Goal: Find specific page/section: Find specific page/section

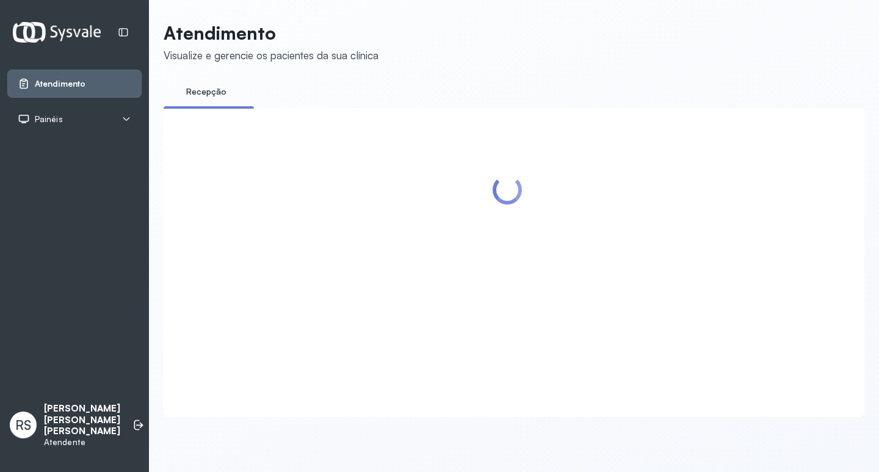
click at [124, 115] on icon at bounding box center [126, 119] width 10 height 10
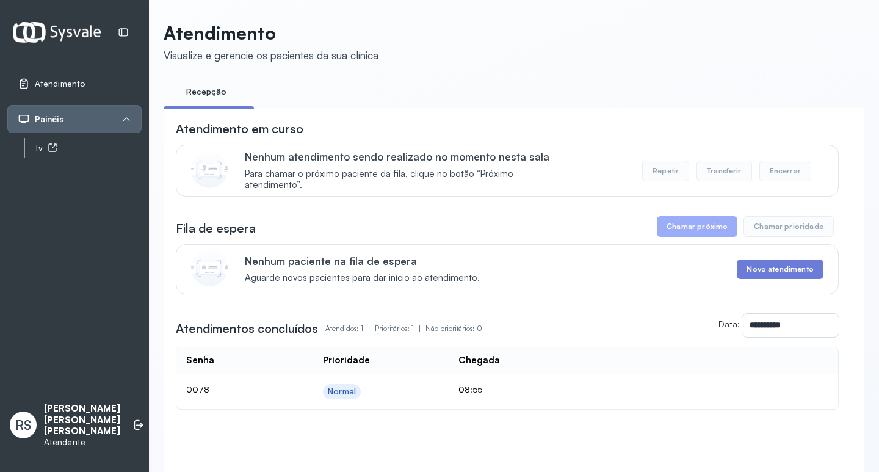
click at [93, 150] on div "Tv" at bounding box center [88, 148] width 107 height 10
click at [560, 409] on td "08:55" at bounding box center [511, 391] width 125 height 35
click at [62, 145] on div "Tv" at bounding box center [88, 148] width 107 height 10
